Goal: Task Accomplishment & Management: Use online tool/utility

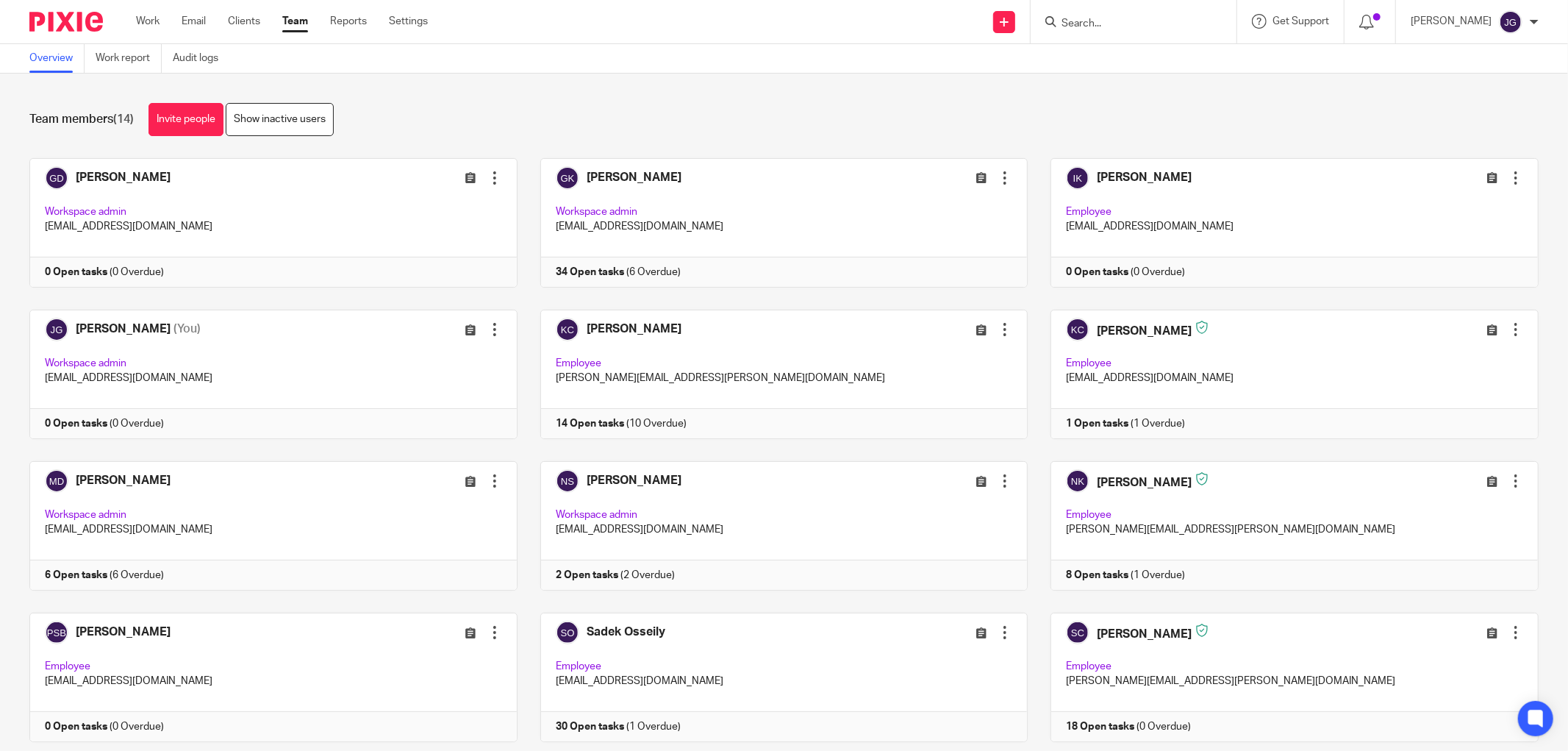
click at [148, 55] on link "Work report" at bounding box center [129, 58] width 66 height 29
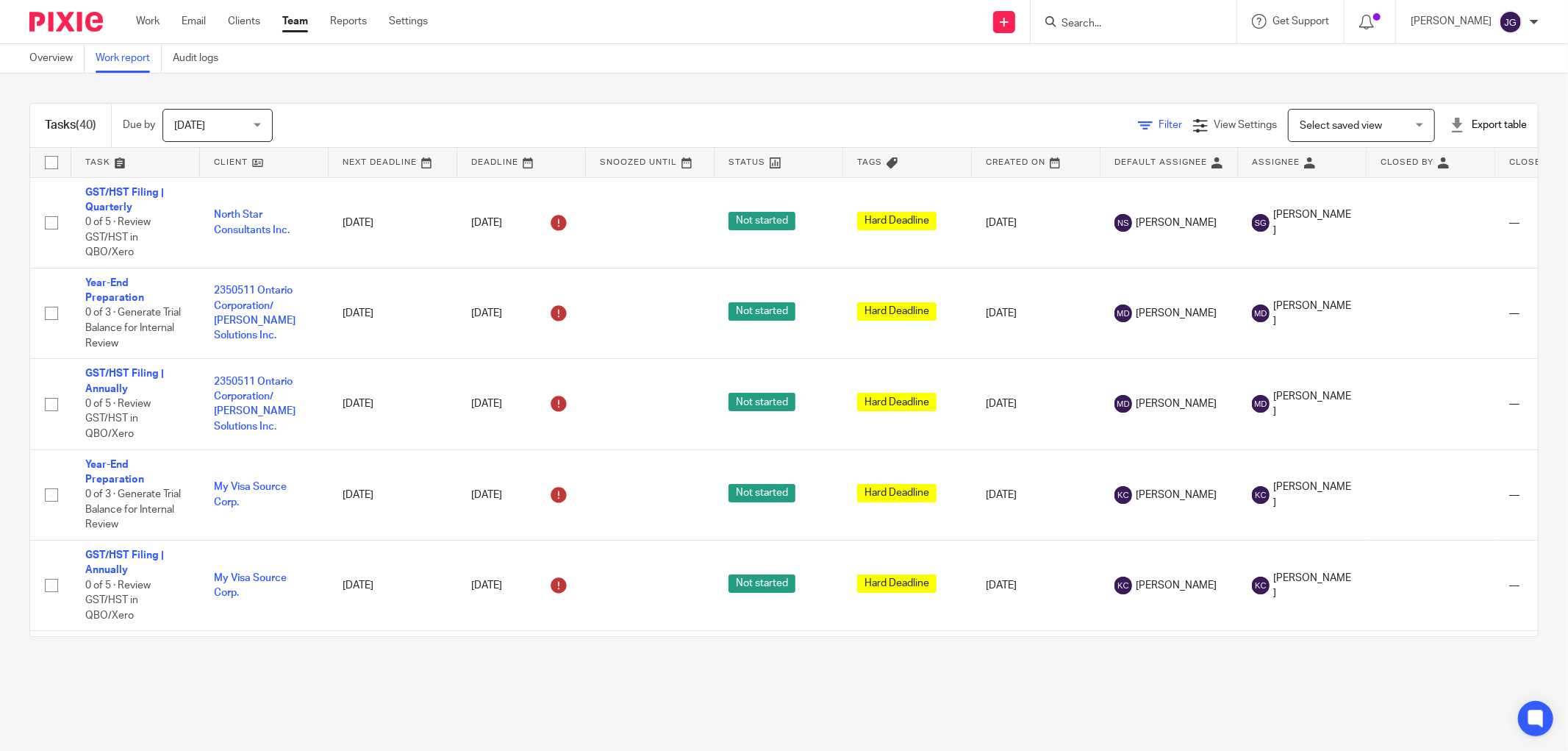
click at [1159, 125] on span "Filter" at bounding box center [1170, 125] width 24 height 10
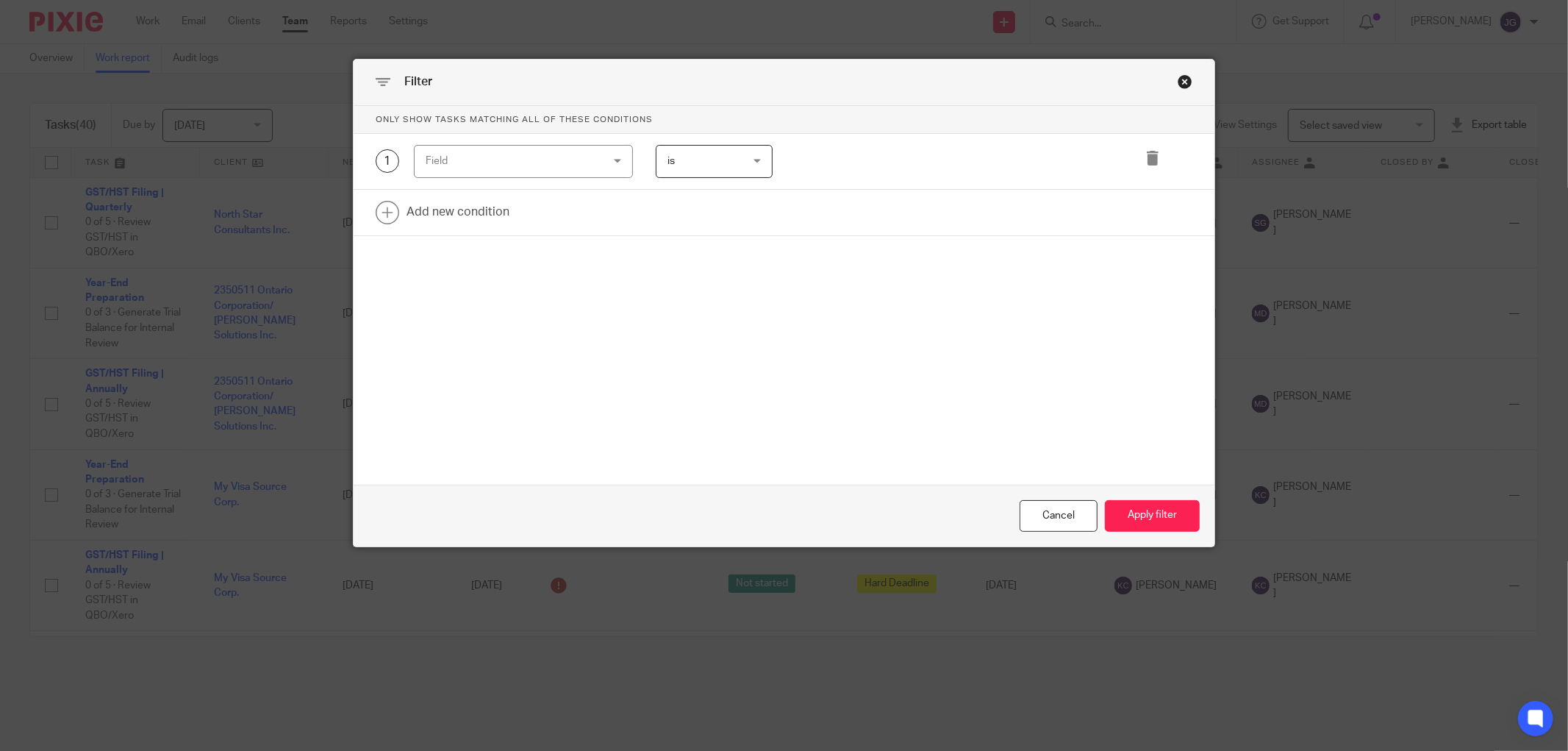
click at [613, 159] on div "Field" at bounding box center [524, 161] width 220 height 33
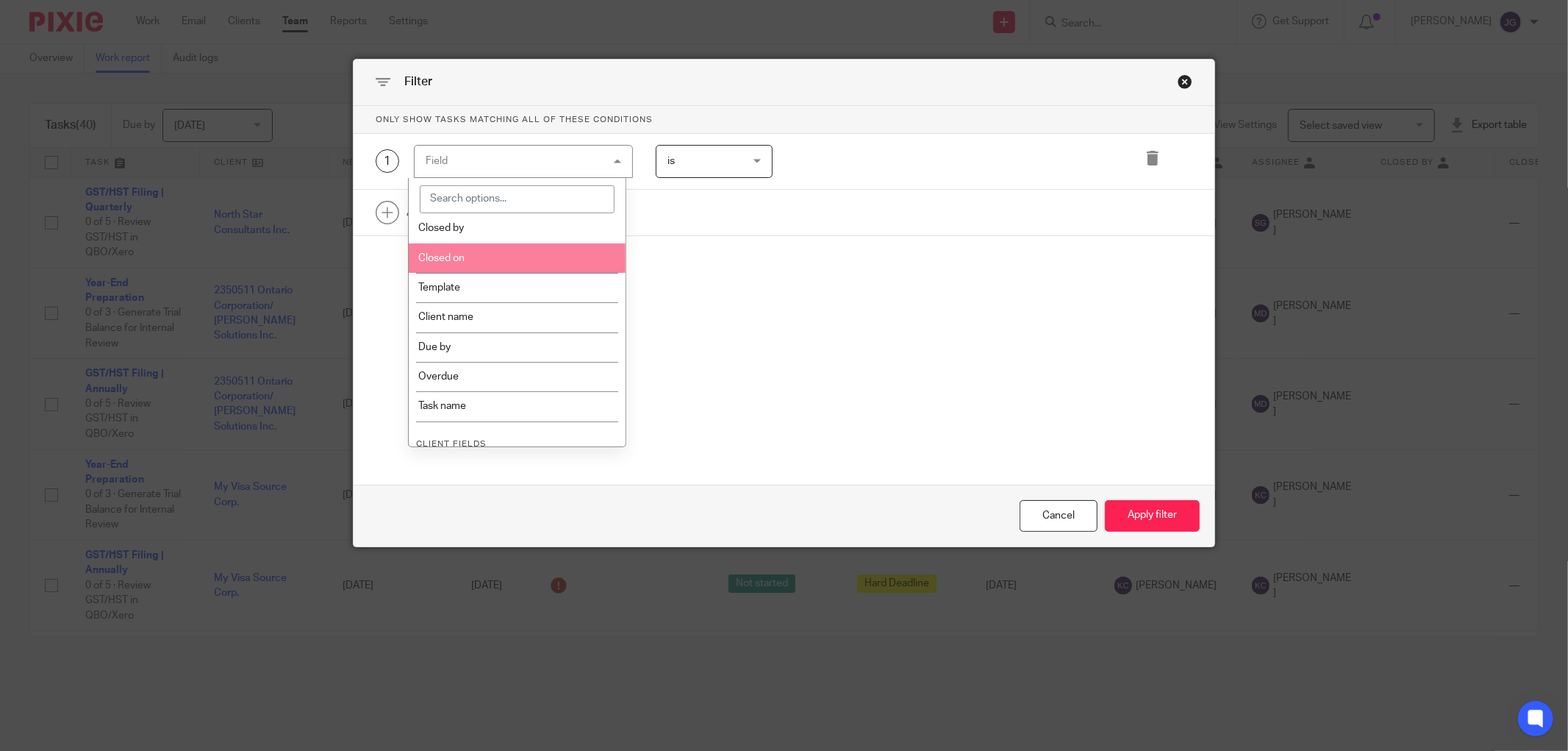
scroll to position [245, 0]
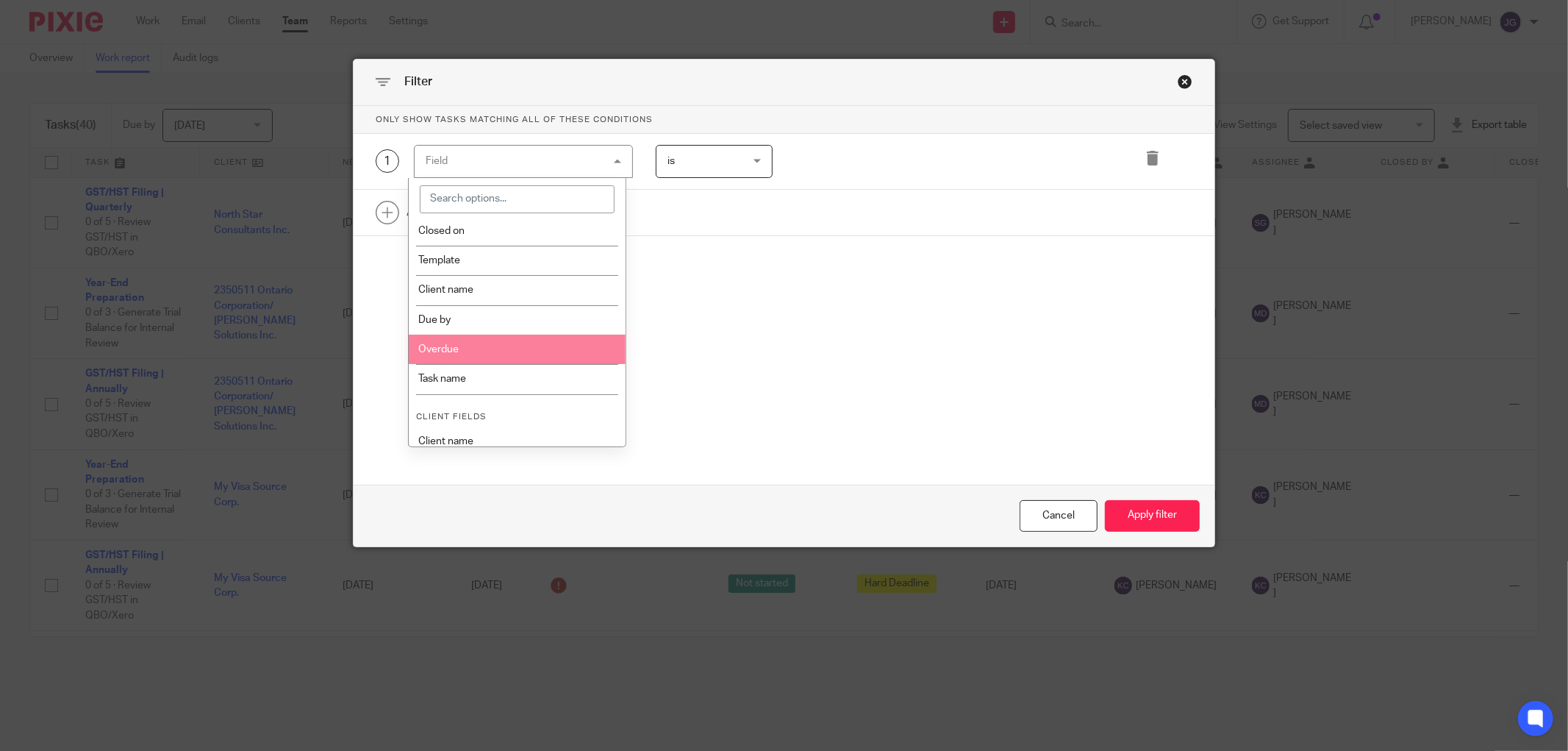
click at [510, 341] on li "Overdue" at bounding box center [517, 349] width 218 height 30
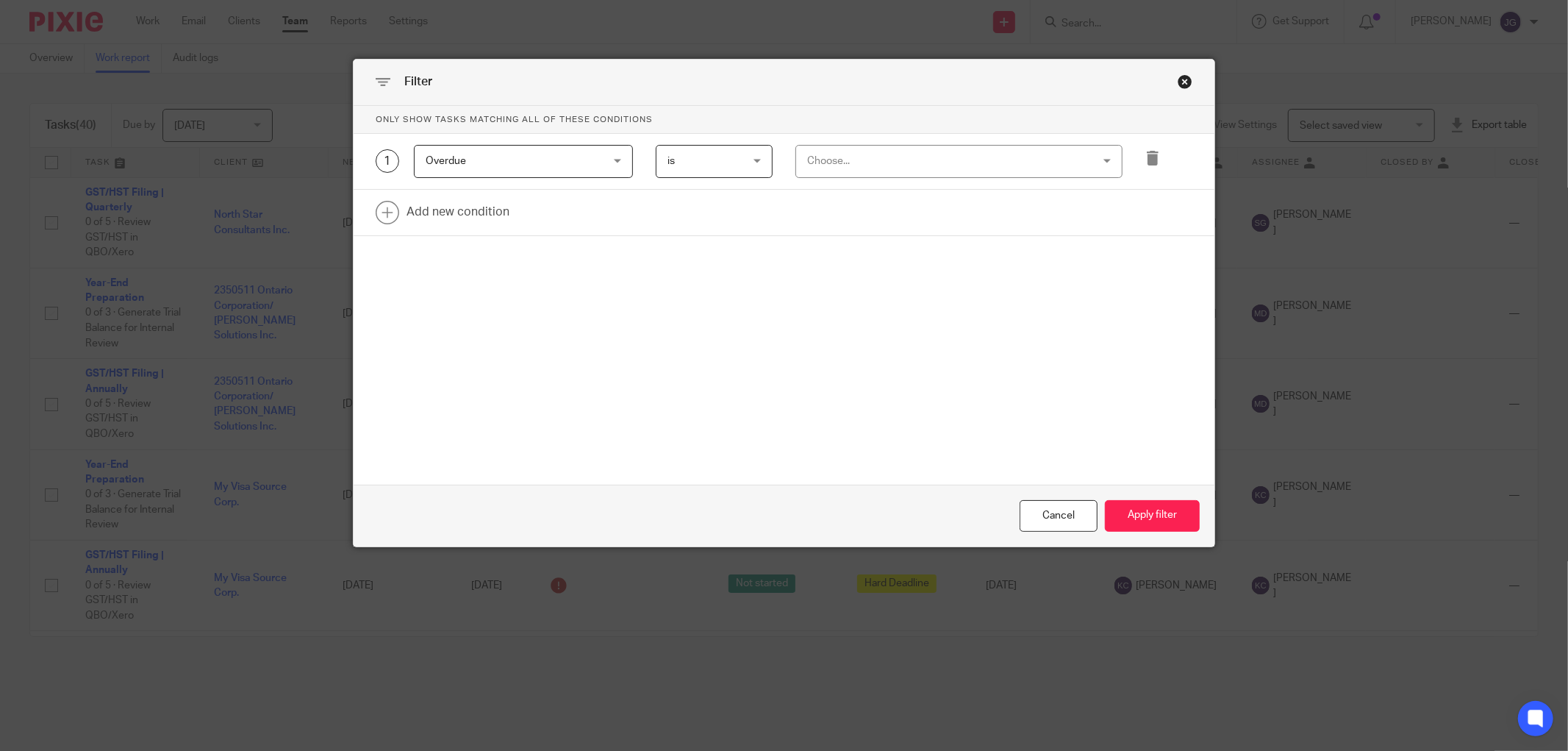
click at [878, 172] on div "Choose..." at bounding box center [933, 160] width 252 height 30
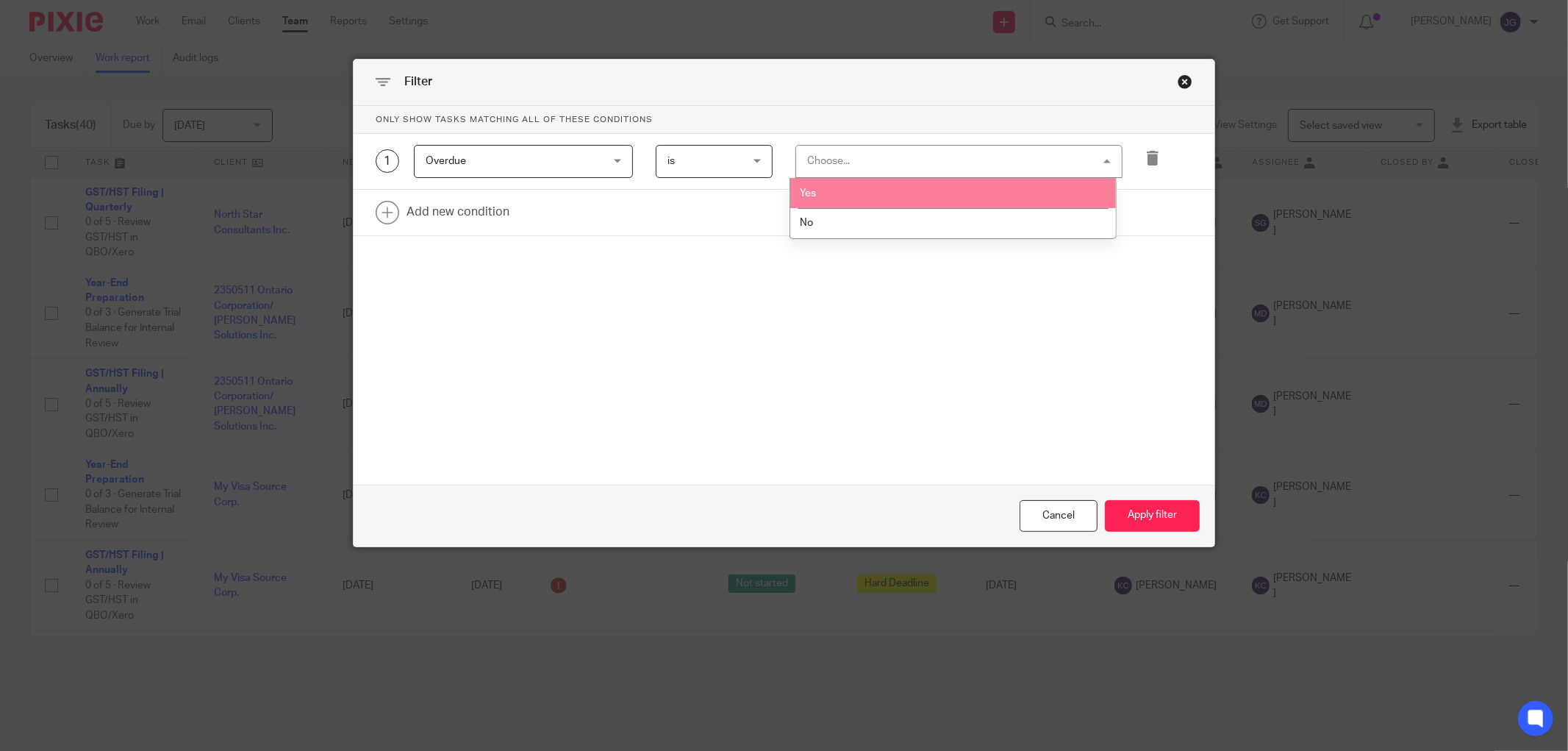
click at [868, 196] on li "Yes" at bounding box center [953, 193] width 326 height 30
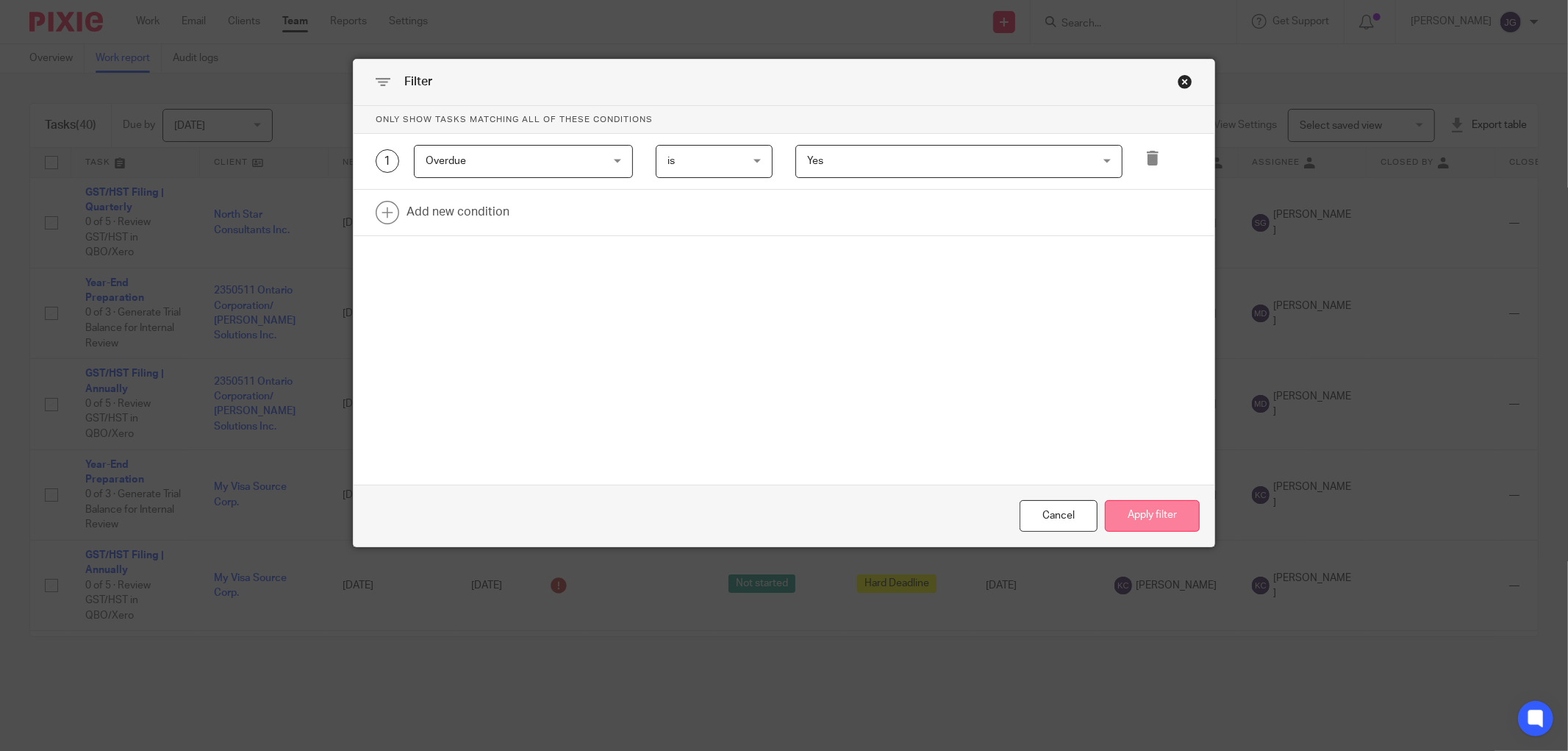
click at [1130, 515] on button "Apply filter" at bounding box center [1152, 516] width 95 height 31
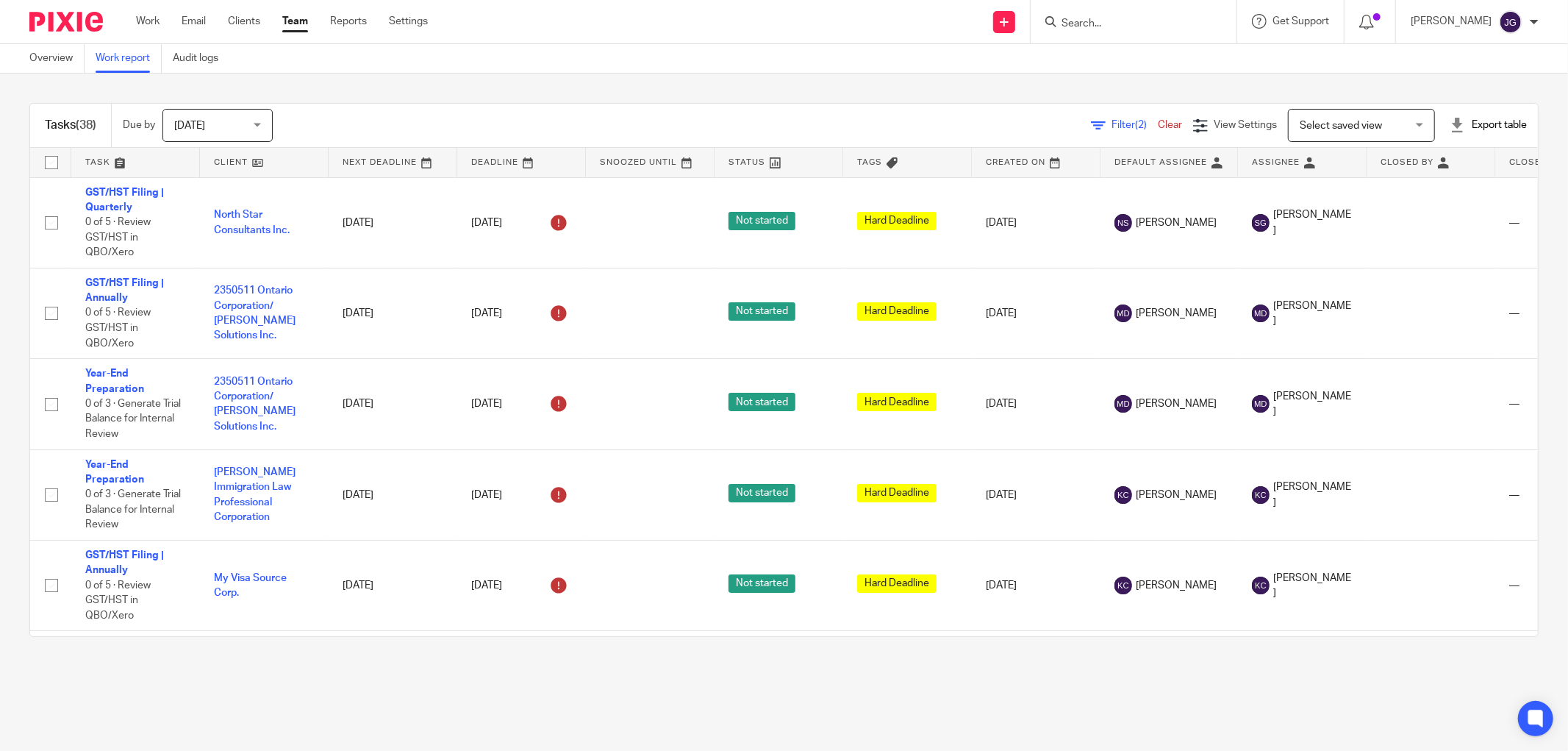
click at [1469, 125] on div "Export table" at bounding box center [1488, 125] width 78 height 15
click at [1446, 174] on link "Excel spreadsheet" at bounding box center [1450, 179] width 85 height 10
